Goal: Transaction & Acquisition: Book appointment/travel/reservation

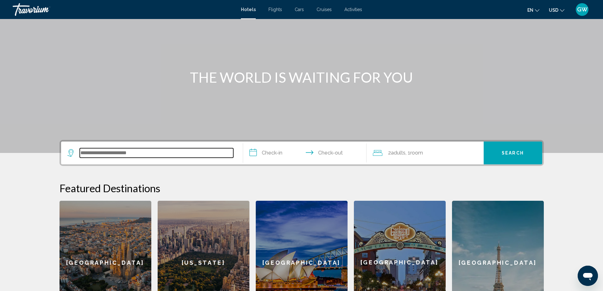
click at [151, 154] on input "Search widget" at bounding box center [157, 152] width 154 height 9
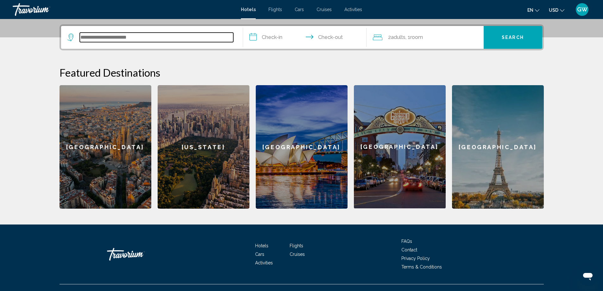
scroll to position [156, 0]
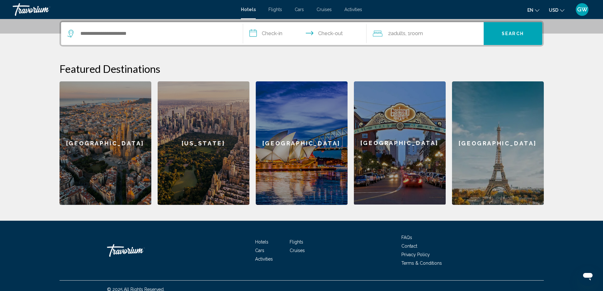
click at [405, 163] on div "San Diego" at bounding box center [400, 142] width 92 height 123
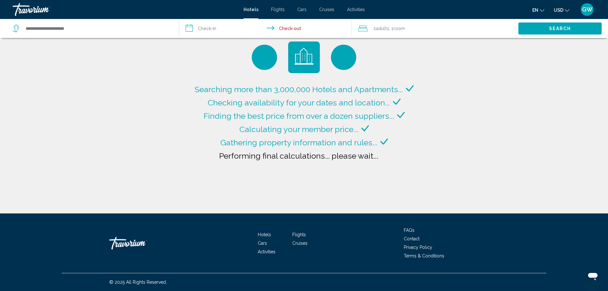
type input "**********"
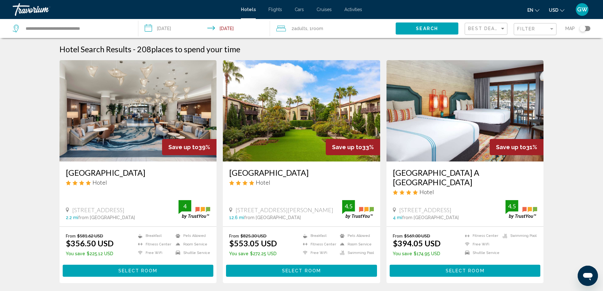
click at [154, 124] on img "Main content" at bounding box center [138, 110] width 157 height 101
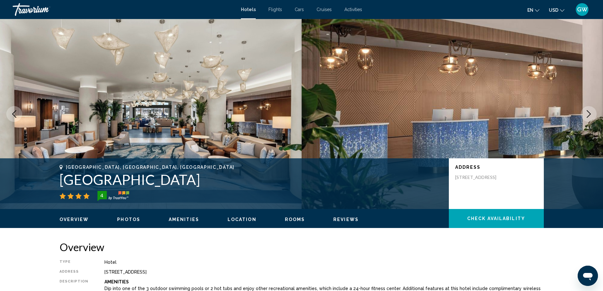
click at [587, 117] on icon "Next image" at bounding box center [589, 114] width 8 height 8
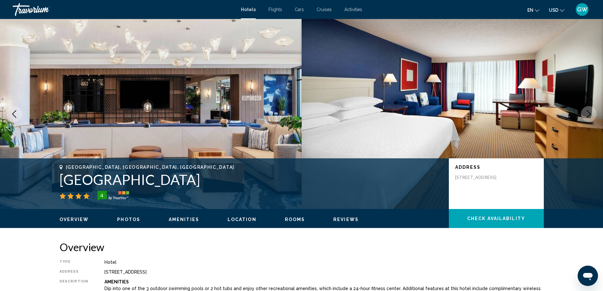
click at [587, 117] on icon "Next image" at bounding box center [589, 114] width 8 height 8
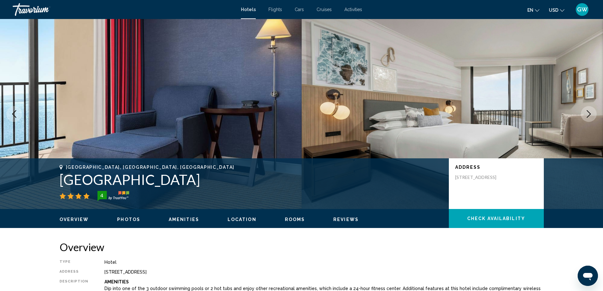
click at [587, 117] on icon "Next image" at bounding box center [589, 114] width 8 height 8
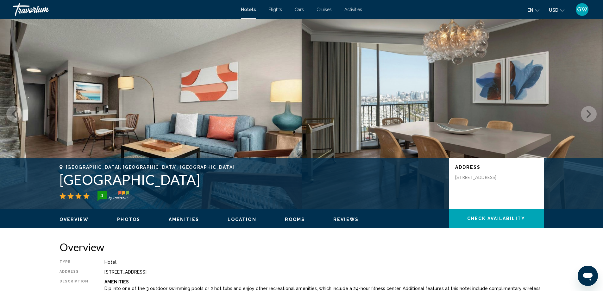
click at [587, 117] on icon "Next image" at bounding box center [589, 114] width 8 height 8
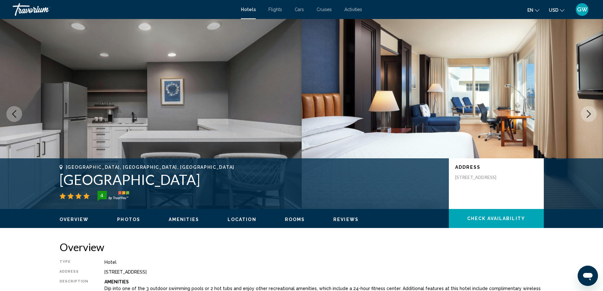
click at [587, 117] on icon "Next image" at bounding box center [589, 114] width 8 height 8
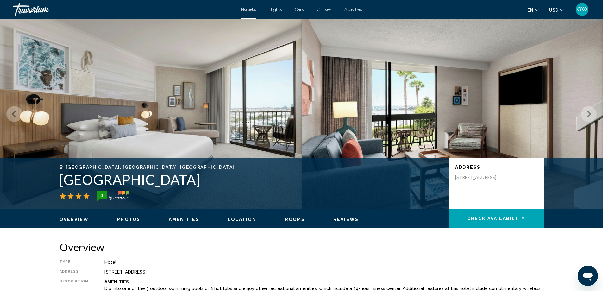
click at [587, 117] on icon "Next image" at bounding box center [589, 114] width 8 height 8
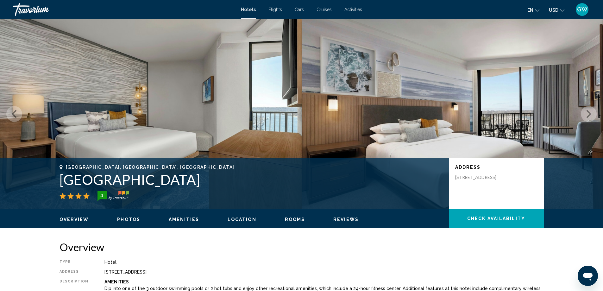
click at [587, 117] on icon "Next image" at bounding box center [589, 114] width 8 height 8
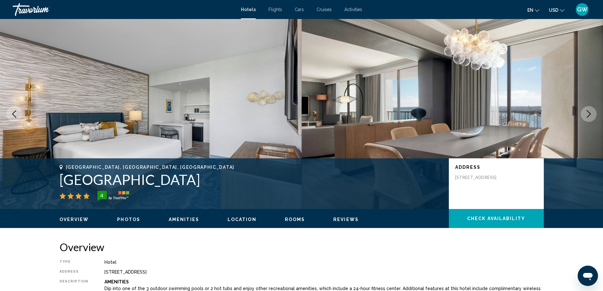
click at [587, 117] on icon "Next image" at bounding box center [589, 114] width 8 height 8
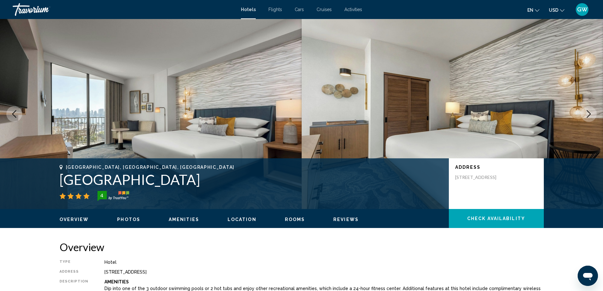
click at [587, 117] on icon "Next image" at bounding box center [589, 114] width 8 height 8
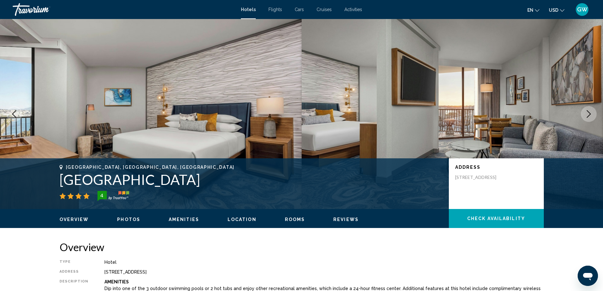
click at [587, 117] on icon "Next image" at bounding box center [589, 114] width 8 height 8
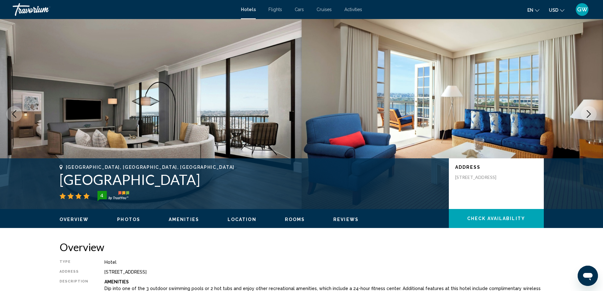
click at [587, 117] on icon "Next image" at bounding box center [589, 114] width 8 height 8
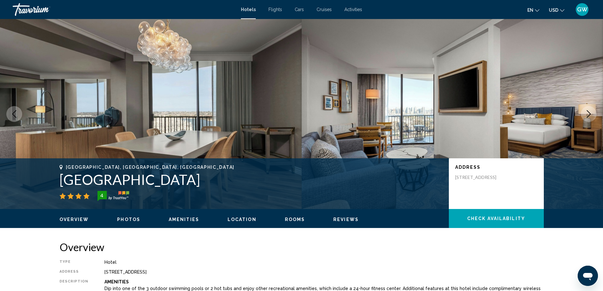
click at [587, 117] on icon "Next image" at bounding box center [589, 114] width 8 height 8
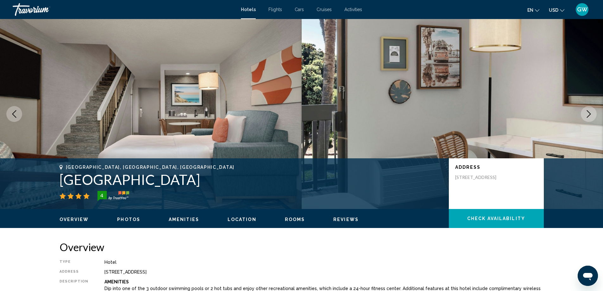
click at [587, 117] on icon "Next image" at bounding box center [589, 114] width 8 height 8
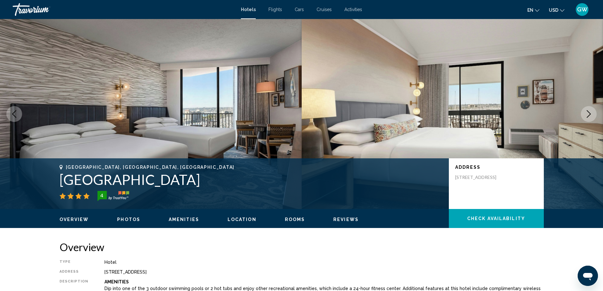
click at [587, 117] on icon "Next image" at bounding box center [589, 114] width 8 height 8
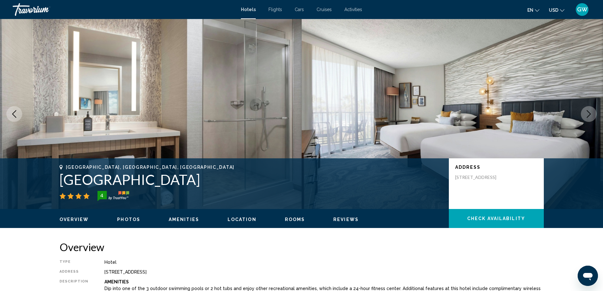
click at [587, 117] on icon "Next image" at bounding box center [589, 114] width 8 height 8
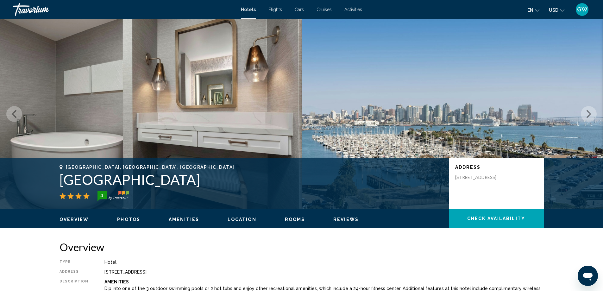
click at [587, 117] on icon "Next image" at bounding box center [589, 114] width 8 height 8
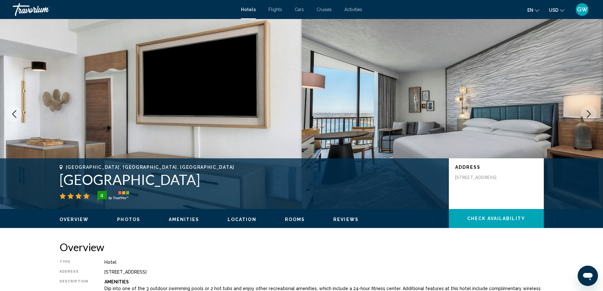
click at [587, 117] on icon "Next image" at bounding box center [589, 114] width 8 height 8
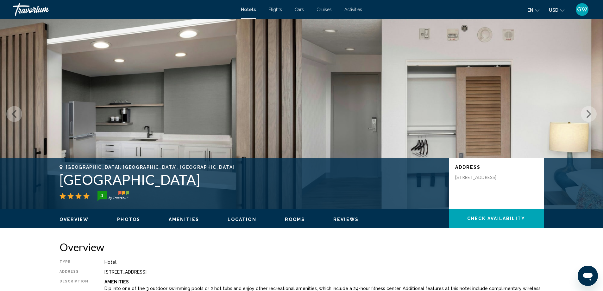
click at [587, 117] on icon "Next image" at bounding box center [589, 114] width 8 height 8
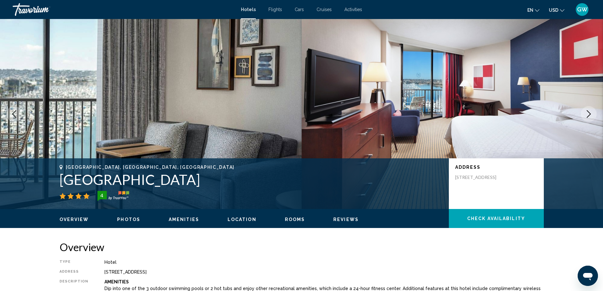
click at [587, 117] on icon "Next image" at bounding box center [589, 114] width 8 height 8
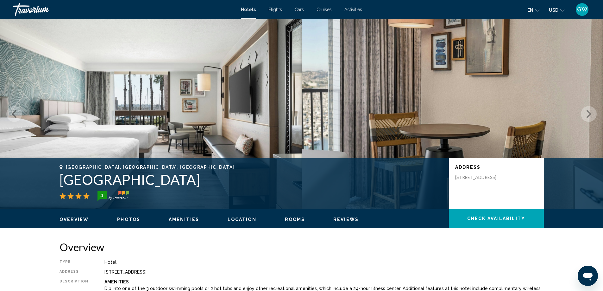
click at [587, 117] on icon "Next image" at bounding box center [589, 114] width 8 height 8
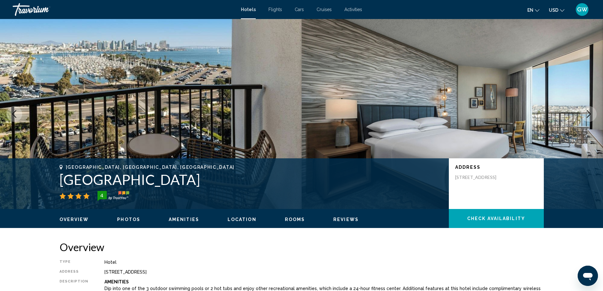
click at [587, 117] on icon "Next image" at bounding box center [589, 114] width 8 height 8
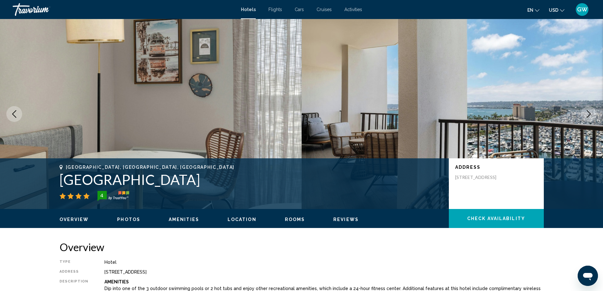
click at [587, 117] on icon "Next image" at bounding box center [589, 114] width 8 height 8
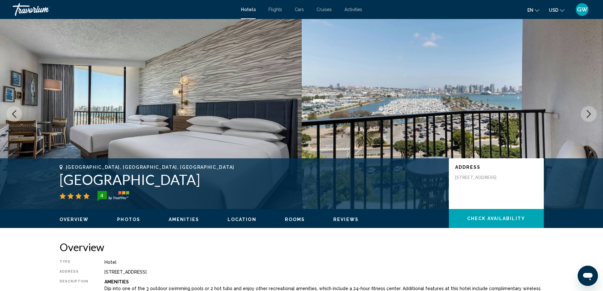
click at [587, 117] on icon "Next image" at bounding box center [589, 114] width 8 height 8
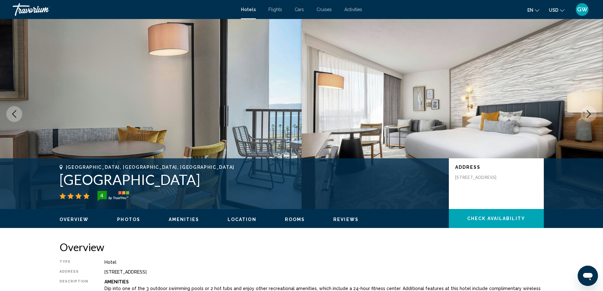
click at [587, 117] on icon "Next image" at bounding box center [589, 114] width 8 height 8
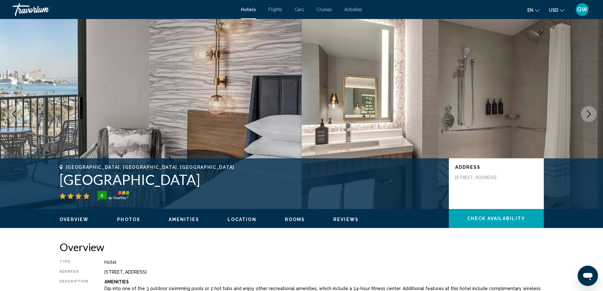
click at [587, 117] on icon "Next image" at bounding box center [589, 114] width 8 height 8
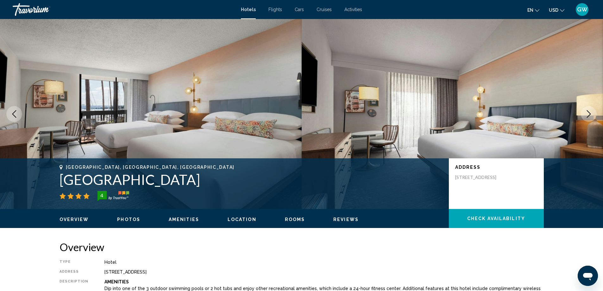
click at [587, 117] on icon "Next image" at bounding box center [589, 114] width 8 height 8
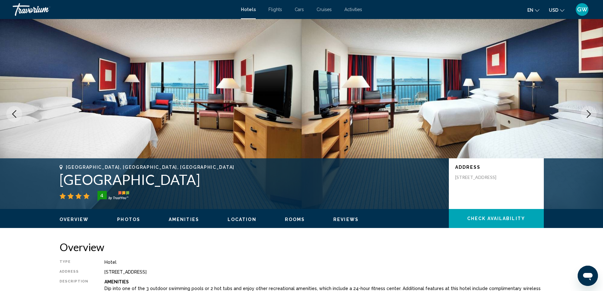
click at [587, 117] on icon "Next image" at bounding box center [589, 114] width 8 height 8
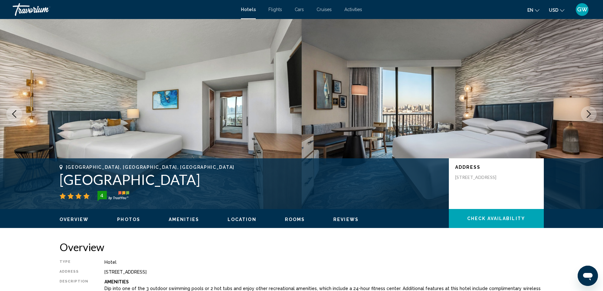
click at [587, 117] on icon "Next image" at bounding box center [589, 114] width 8 height 8
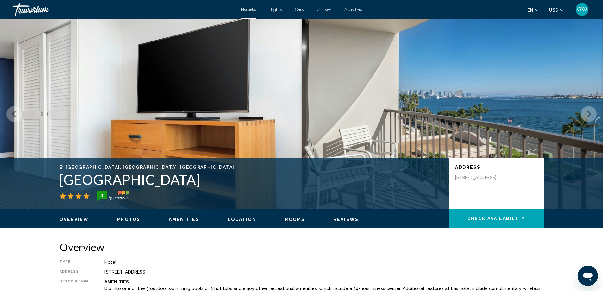
click at [587, 117] on icon "Next image" at bounding box center [589, 114] width 8 height 8
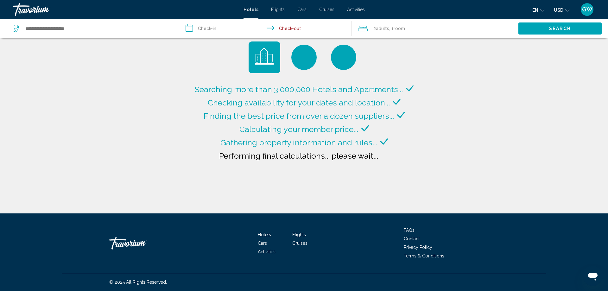
type input "**********"
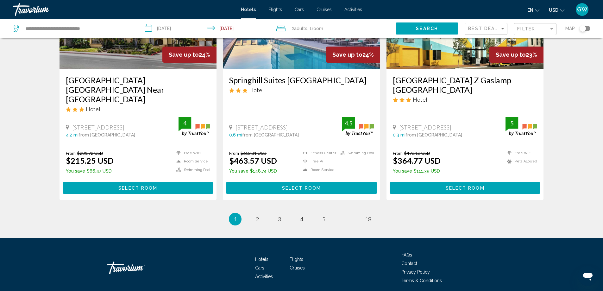
scroll to position [795, 0]
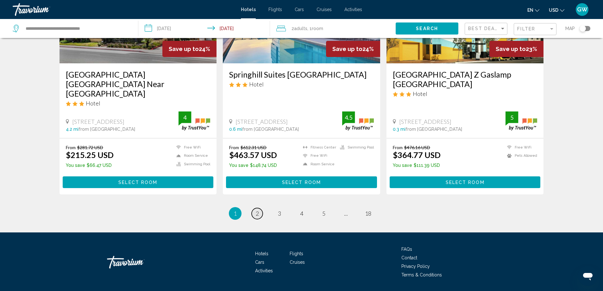
click at [259, 208] on link "page 2" at bounding box center [257, 213] width 11 height 11
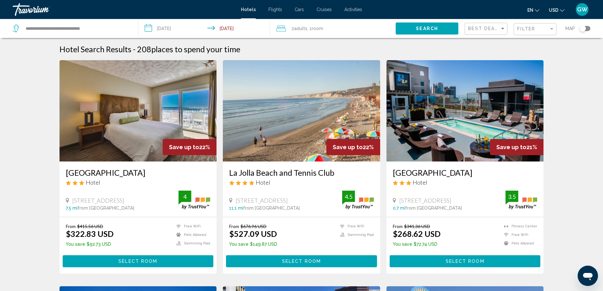
click at [285, 131] on img "Main content" at bounding box center [301, 110] width 157 height 101
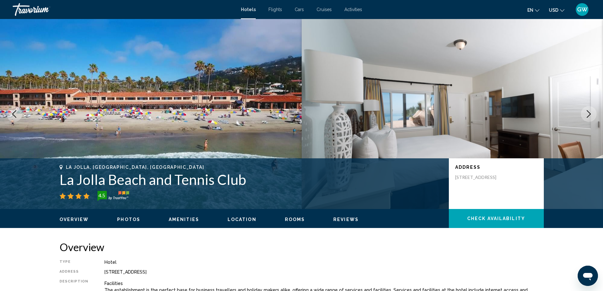
click at [589, 113] on icon "Next image" at bounding box center [589, 114] width 8 height 8
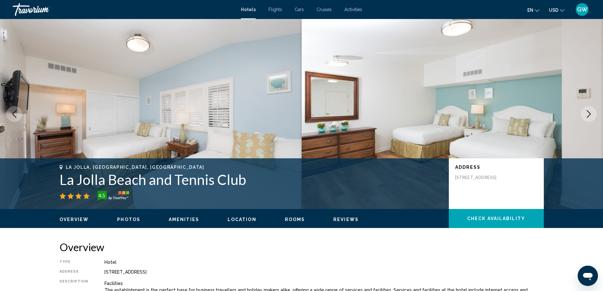
click at [589, 113] on icon "Next image" at bounding box center [589, 114] width 8 height 8
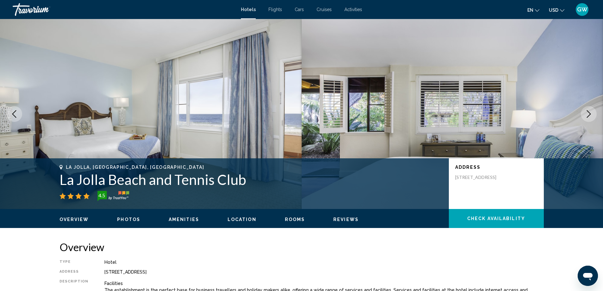
click at [589, 113] on icon "Next image" at bounding box center [589, 114] width 8 height 8
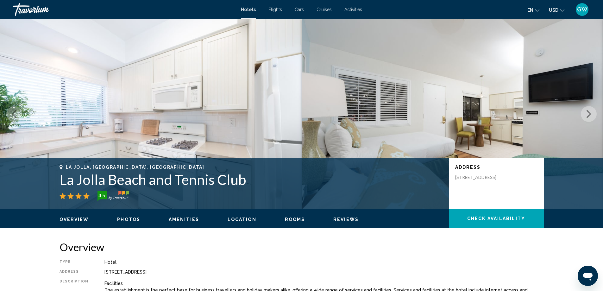
click at [589, 113] on icon "Next image" at bounding box center [589, 114] width 8 height 8
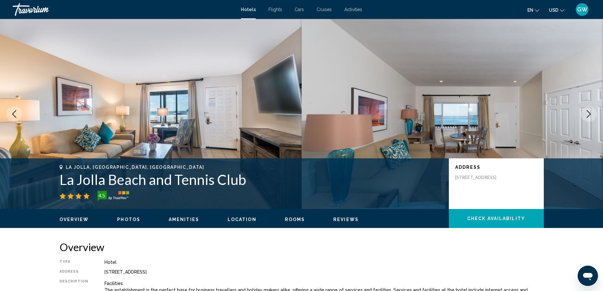
click at [589, 113] on icon "Next image" at bounding box center [589, 114] width 8 height 8
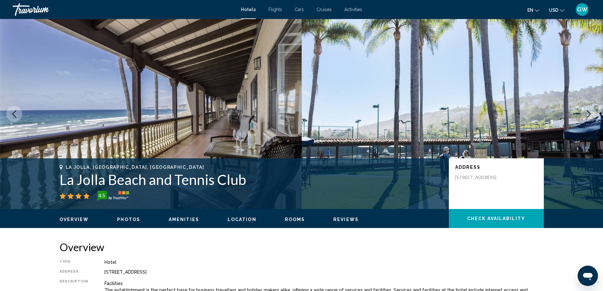
click at [589, 113] on icon "Next image" at bounding box center [589, 114] width 8 height 8
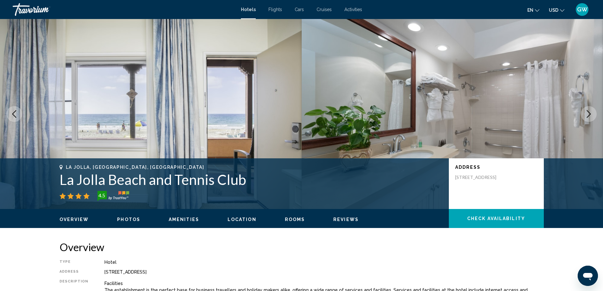
click at [589, 113] on icon "Next image" at bounding box center [589, 114] width 8 height 8
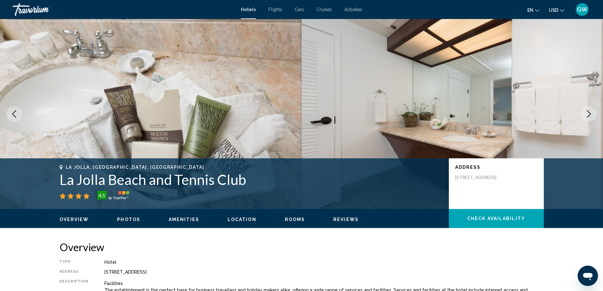
click at [589, 113] on icon "Next image" at bounding box center [589, 114] width 8 height 8
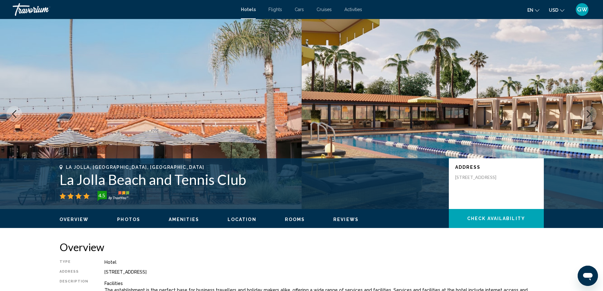
click at [589, 113] on icon "Next image" at bounding box center [589, 114] width 8 height 8
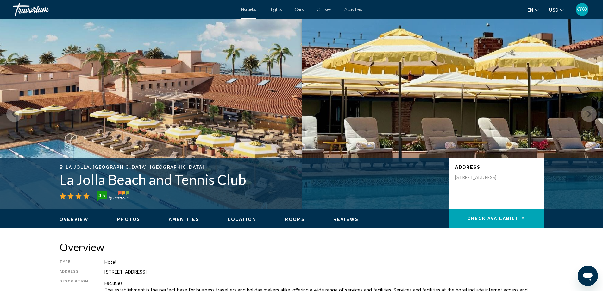
click at [589, 113] on icon "Next image" at bounding box center [589, 114] width 8 height 8
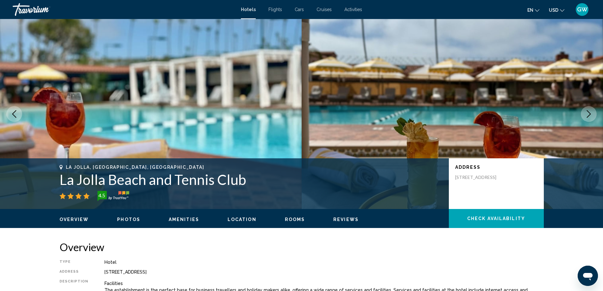
click at [589, 113] on icon "Next image" at bounding box center [589, 114] width 8 height 8
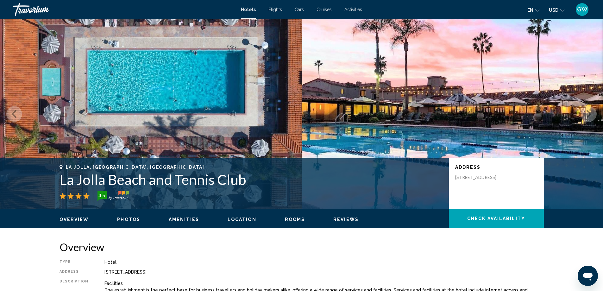
click at [589, 113] on icon "Next image" at bounding box center [589, 114] width 8 height 8
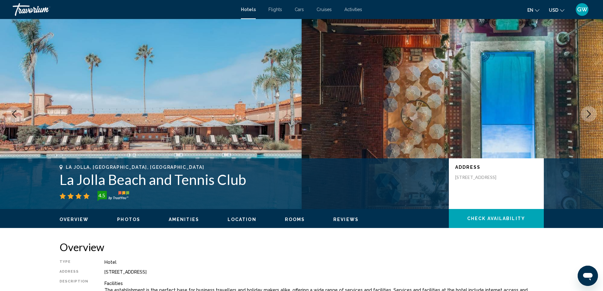
click at [589, 113] on icon "Next image" at bounding box center [589, 114] width 8 height 8
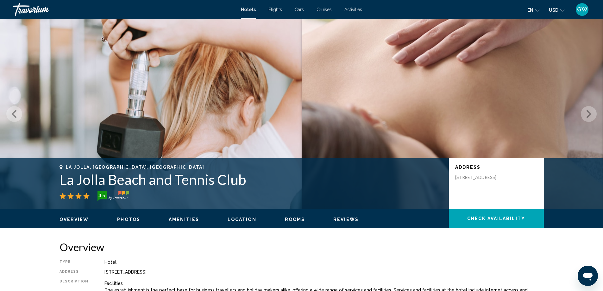
click at [589, 113] on icon "Next image" at bounding box center [589, 114] width 8 height 8
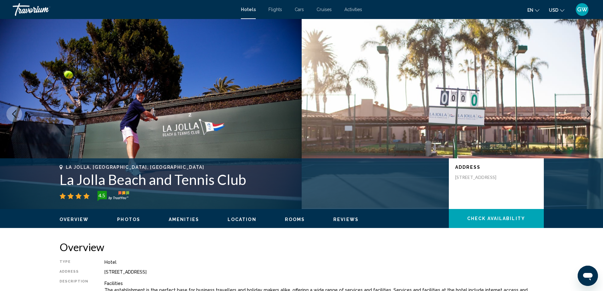
click at [589, 113] on icon "Next image" at bounding box center [589, 114] width 8 height 8
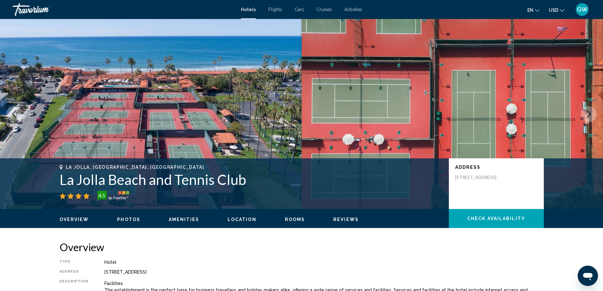
click at [589, 116] on icon "Next image" at bounding box center [589, 114] width 8 height 8
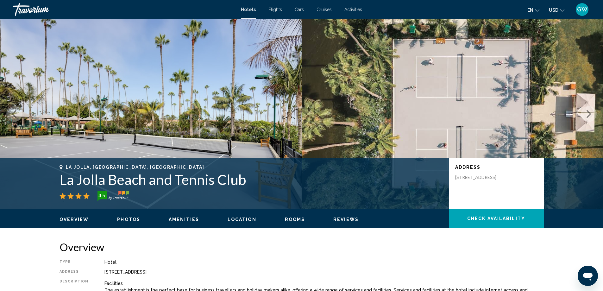
click at [589, 116] on icon "Next image" at bounding box center [589, 114] width 8 height 8
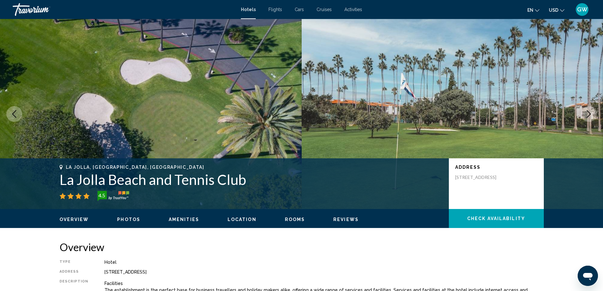
click at [589, 116] on icon "Next image" at bounding box center [589, 114] width 8 height 8
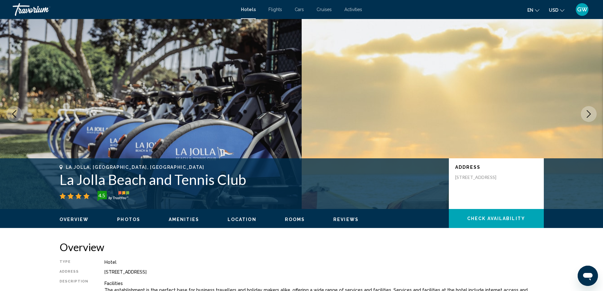
click at [589, 116] on icon "Next image" at bounding box center [589, 114] width 8 height 8
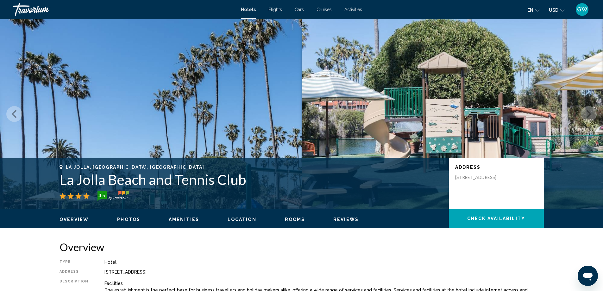
click at [589, 116] on icon "Next image" at bounding box center [589, 114] width 8 height 8
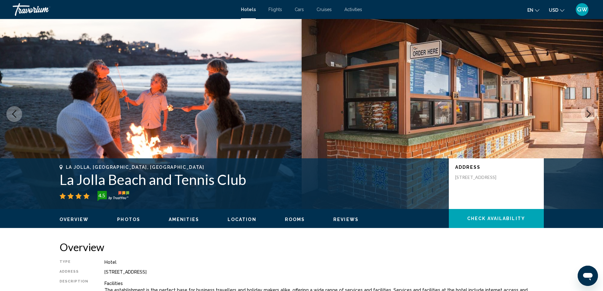
click at [589, 116] on icon "Next image" at bounding box center [589, 114] width 8 height 8
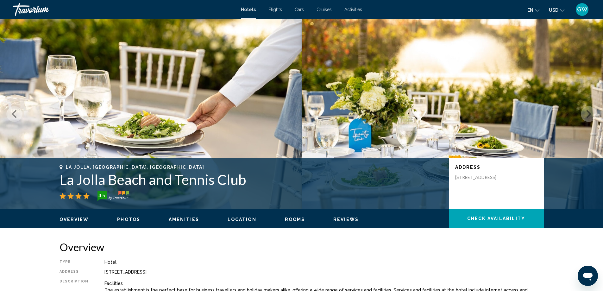
click at [589, 116] on icon "Next image" at bounding box center [589, 114] width 8 height 8
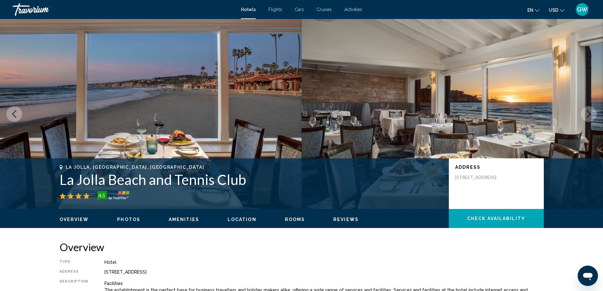
click at [589, 116] on icon "Next image" at bounding box center [589, 114] width 8 height 8
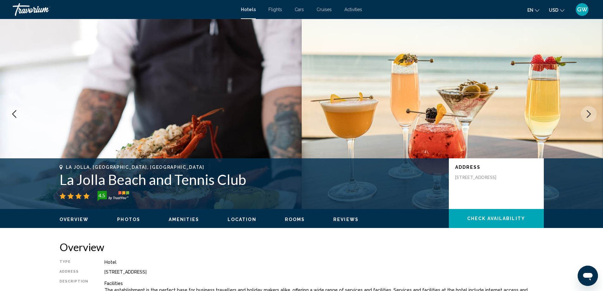
click at [589, 116] on icon "Next image" at bounding box center [589, 114] width 8 height 8
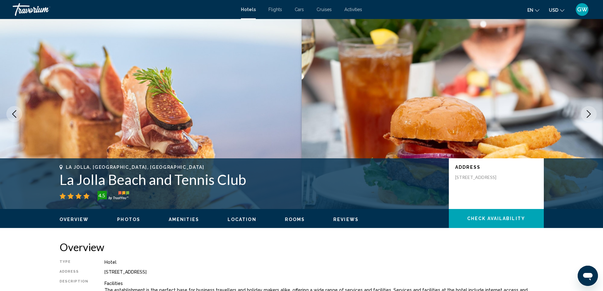
click at [589, 116] on icon "Next image" at bounding box center [589, 114] width 8 height 8
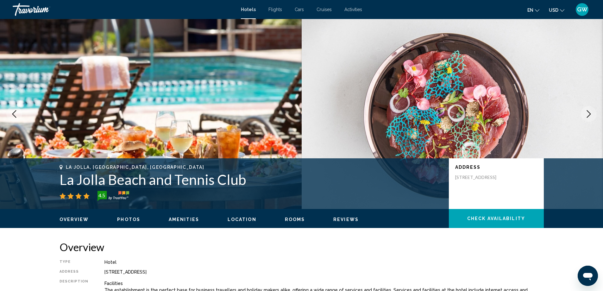
click at [589, 116] on icon "Next image" at bounding box center [589, 114] width 8 height 8
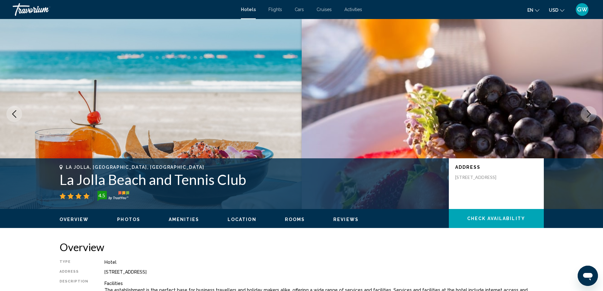
click at [589, 116] on icon "Next image" at bounding box center [589, 114] width 8 height 8
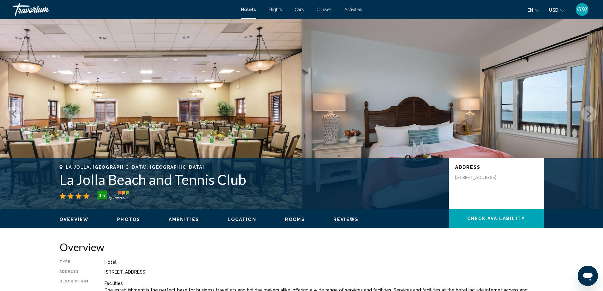
click at [589, 116] on icon "Next image" at bounding box center [589, 114] width 8 height 8
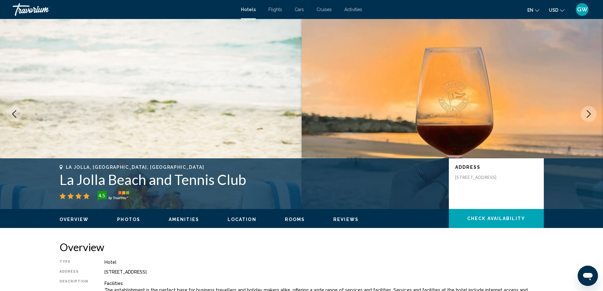
click at [589, 114] on icon "Next image" at bounding box center [589, 114] width 8 height 8
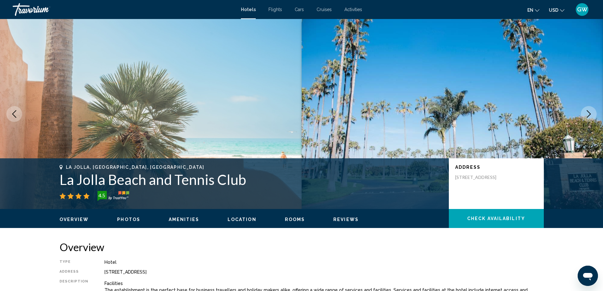
click at [589, 114] on icon "Next image" at bounding box center [589, 114] width 8 height 8
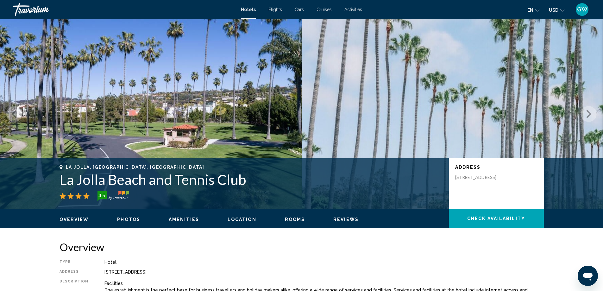
click at [589, 114] on icon "Next image" at bounding box center [589, 114] width 8 height 8
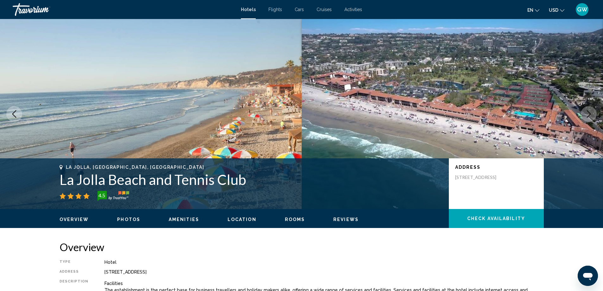
click at [589, 114] on icon "Next image" at bounding box center [589, 114] width 8 height 8
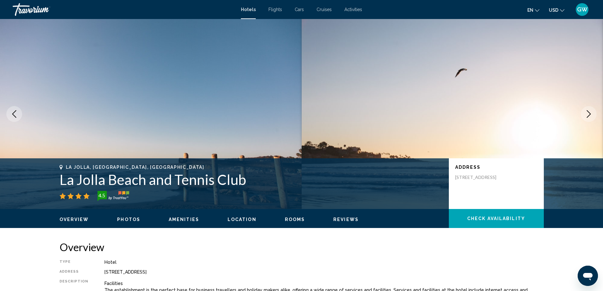
click at [589, 114] on icon "Next image" at bounding box center [589, 114] width 8 height 8
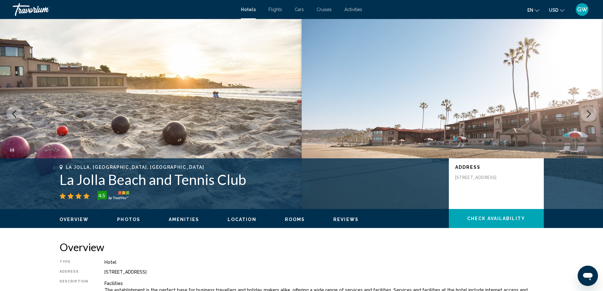
click at [589, 114] on icon "Next image" at bounding box center [589, 114] width 8 height 8
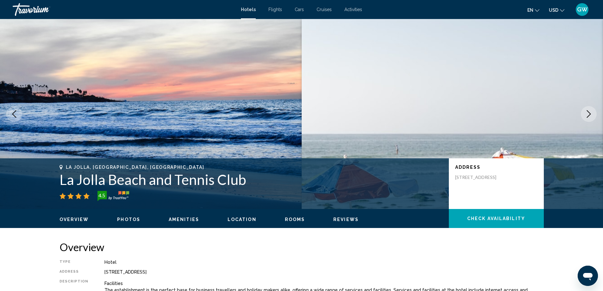
click at [589, 114] on icon "Next image" at bounding box center [589, 114] width 8 height 8
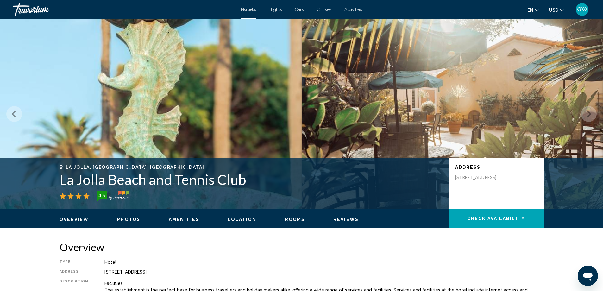
click at [589, 114] on icon "Next image" at bounding box center [589, 114] width 8 height 8
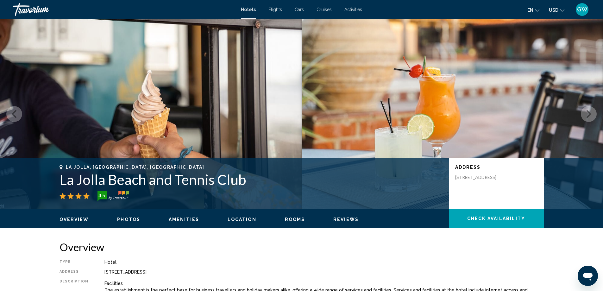
click at [589, 114] on icon "Next image" at bounding box center [589, 114] width 8 height 8
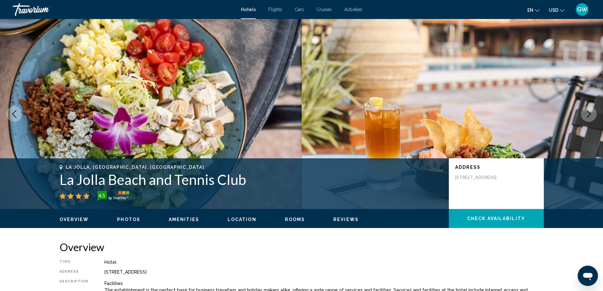
click at [589, 114] on icon "Next image" at bounding box center [589, 114] width 8 height 8
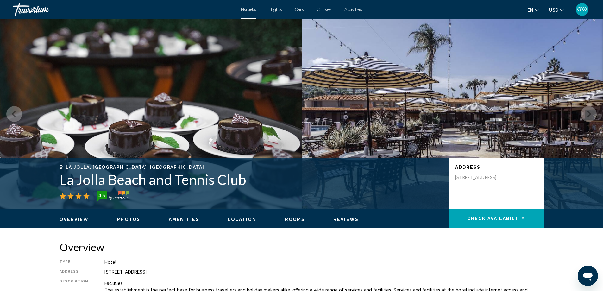
click at [589, 114] on icon "Next image" at bounding box center [589, 114] width 8 height 8
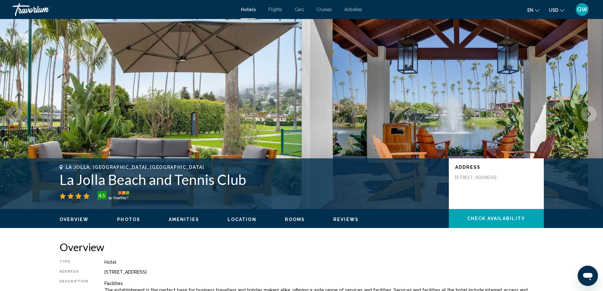
click at [589, 114] on icon "Next image" at bounding box center [589, 114] width 8 height 8
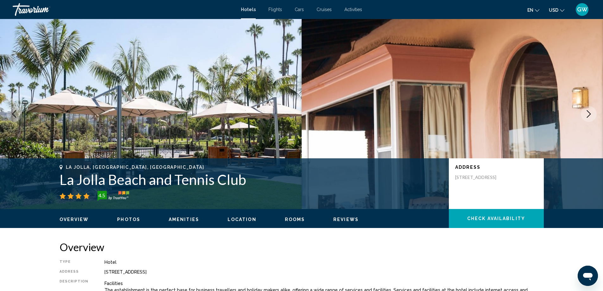
click at [589, 114] on icon "Next image" at bounding box center [589, 114] width 8 height 8
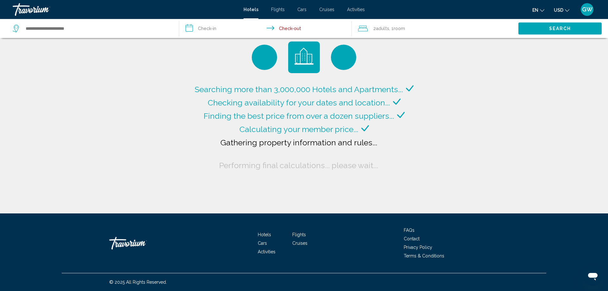
type input "**********"
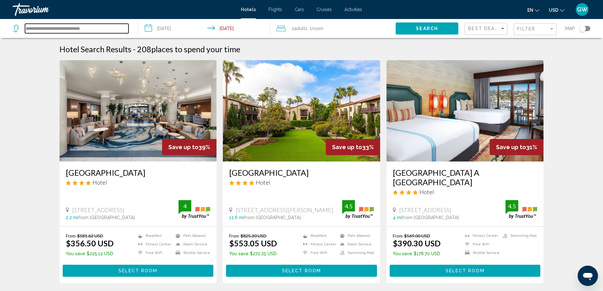
click at [83, 26] on input "**********" at bounding box center [77, 28] width 104 height 9
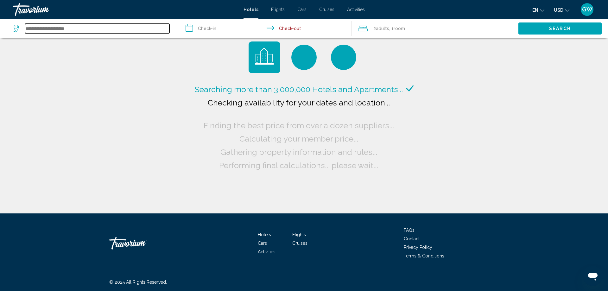
click at [89, 27] on input "Search widget" at bounding box center [97, 28] width 144 height 9
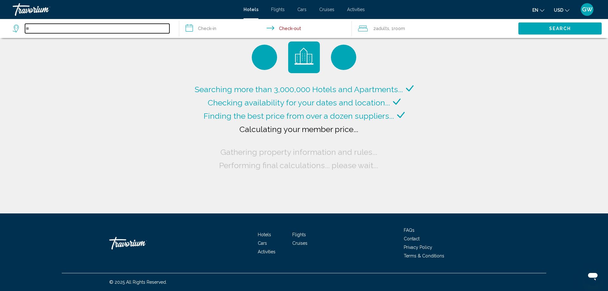
type input "*"
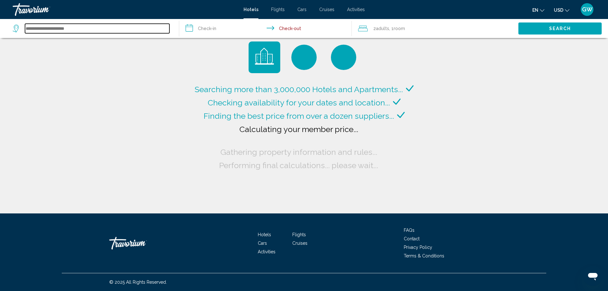
type input "*"
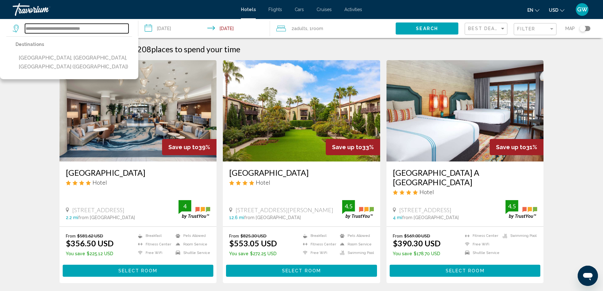
type input "**********"
click at [581, 10] on span "GW" at bounding box center [582, 9] width 10 height 6
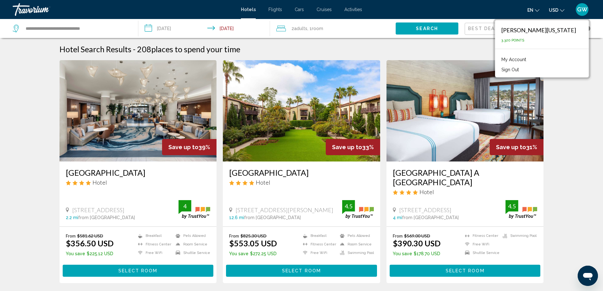
click at [522, 70] on button "Sign Out" at bounding box center [510, 70] width 24 height 8
